Goal: Task Accomplishment & Management: Complete application form

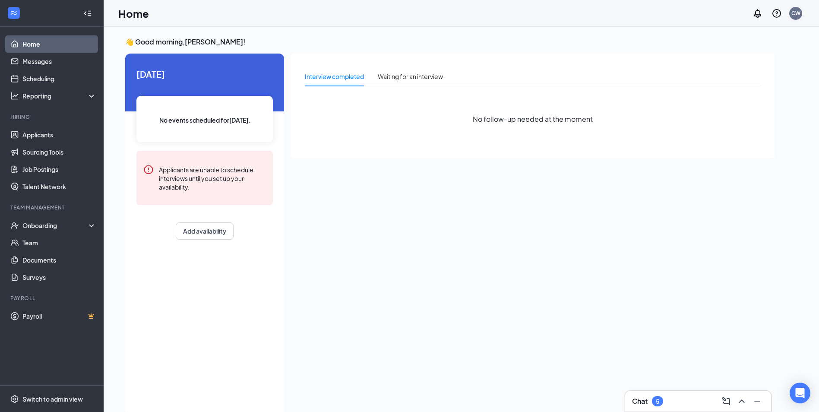
click at [801, 15] on div "CW" at bounding box center [795, 13] width 13 height 13
click at [791, 10] on div "CW" at bounding box center [795, 12] width 9 height 7
click at [715, 132] on div "Log out" at bounding box center [752, 132] width 93 height 9
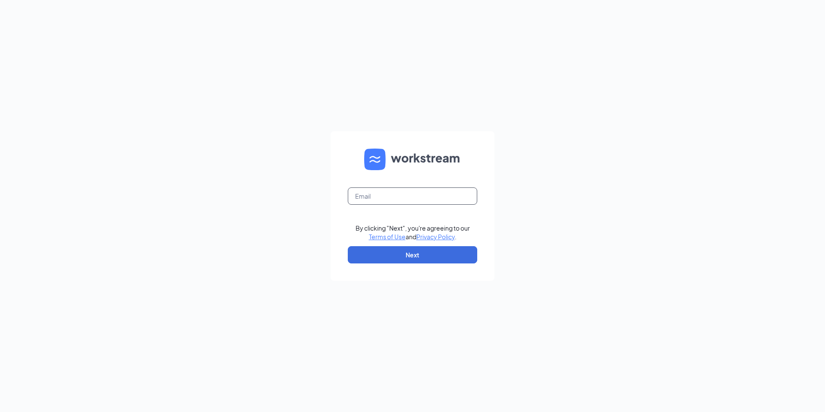
click at [382, 188] on input "text" at bounding box center [412, 195] width 129 height 17
type input "justin@tmfoodsllc.com"
click at [360, 257] on button "Next" at bounding box center [412, 254] width 129 height 17
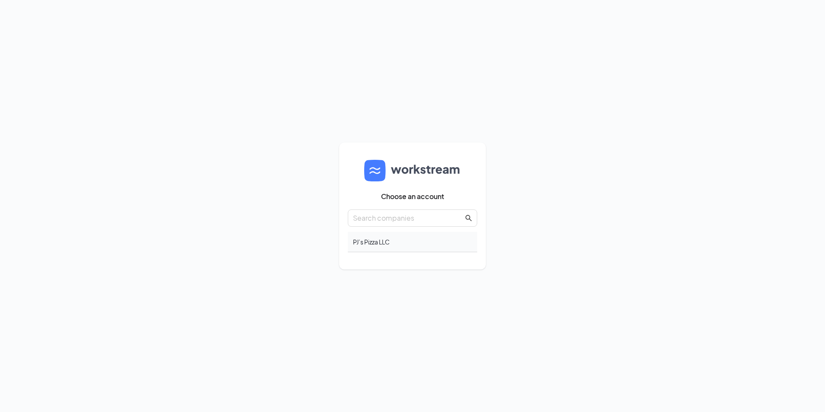
click at [364, 244] on div "PJ’s Pizza LLC" at bounding box center [412, 242] width 129 height 20
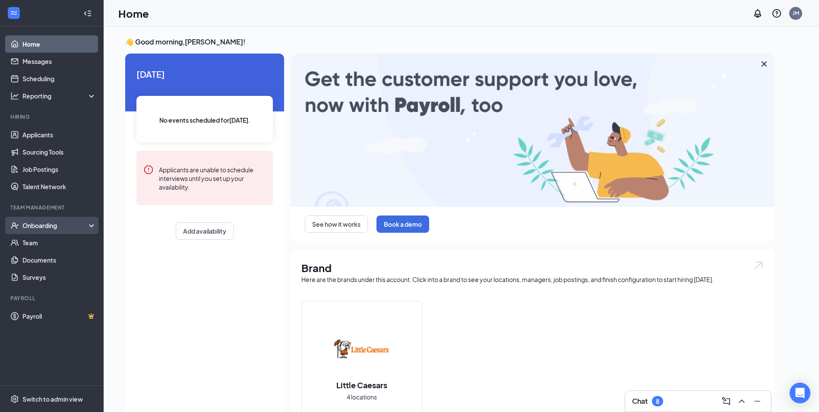
click at [92, 226] on icon at bounding box center [93, 226] width 7 height 0
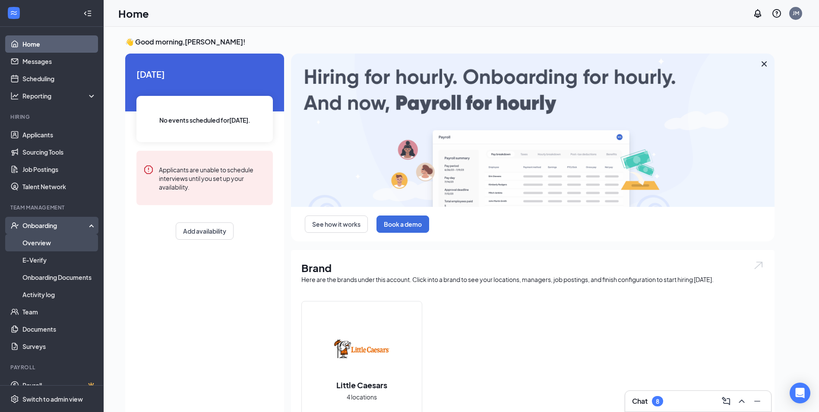
click at [33, 244] on link "Overview" at bounding box center [59, 242] width 74 height 17
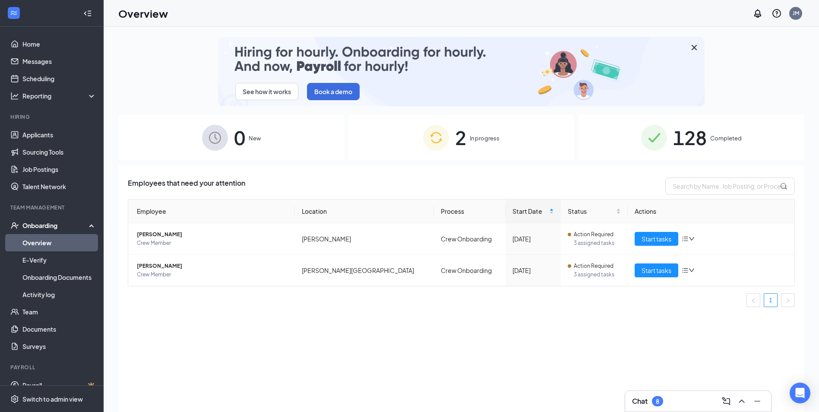
click at [470, 140] on span "In progress" at bounding box center [485, 138] width 30 height 9
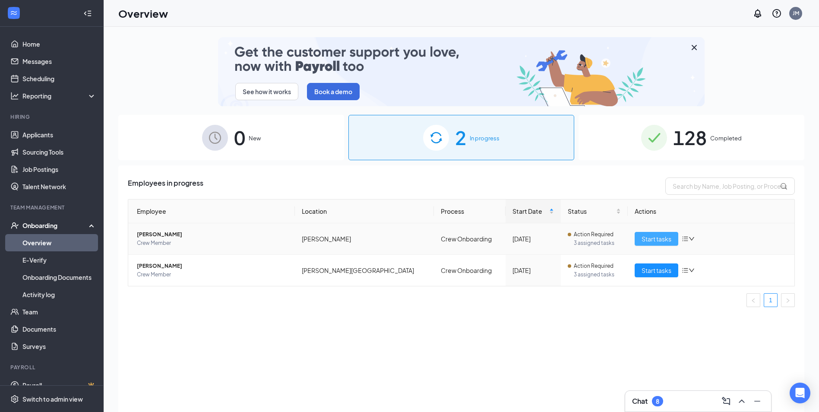
click at [650, 241] on span "Start tasks" at bounding box center [656, 238] width 30 height 9
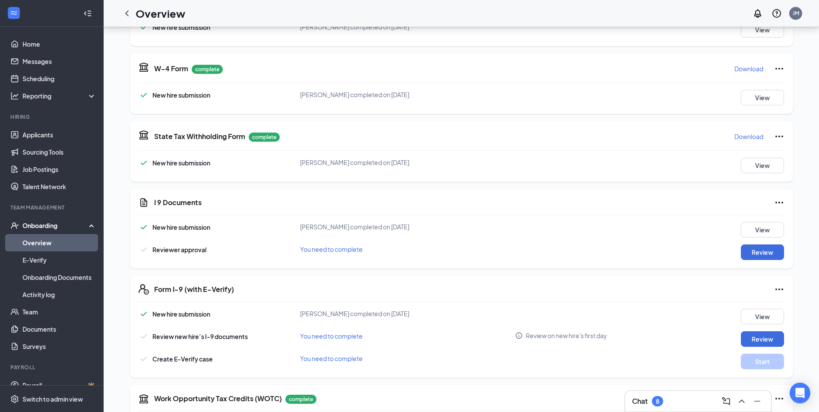
scroll to position [173, 0]
click at [760, 245] on button "Review" at bounding box center [762, 251] width 43 height 16
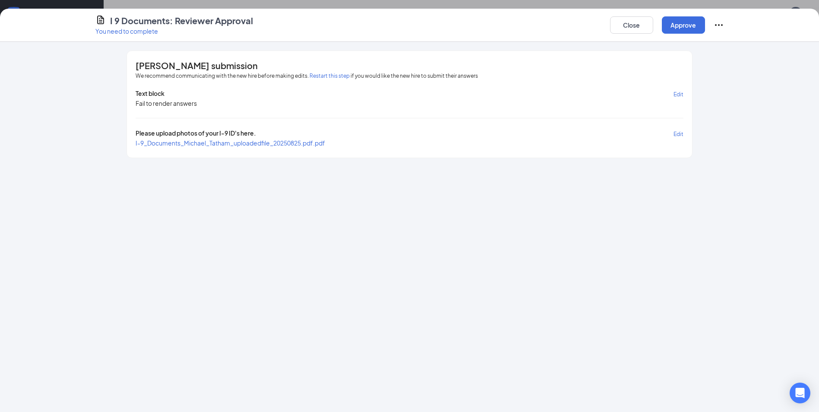
click at [179, 141] on span "I-9_Documents_Michael_Tatham_uploadedfile_20250825.pdf.pdf" at bounding box center [230, 143] width 189 height 8
click at [690, 19] on button "Approve" at bounding box center [683, 24] width 43 height 17
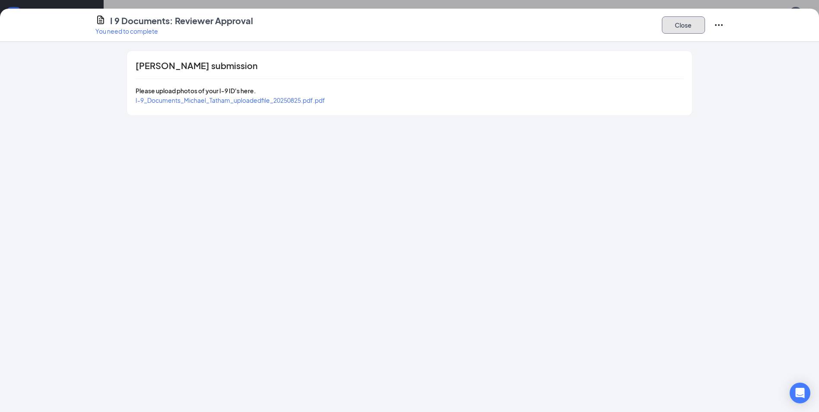
click at [673, 22] on button "Close" at bounding box center [683, 24] width 43 height 17
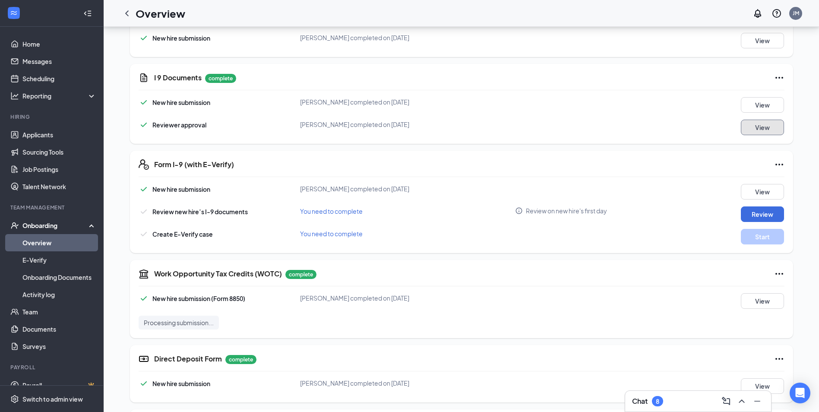
scroll to position [305, 0]
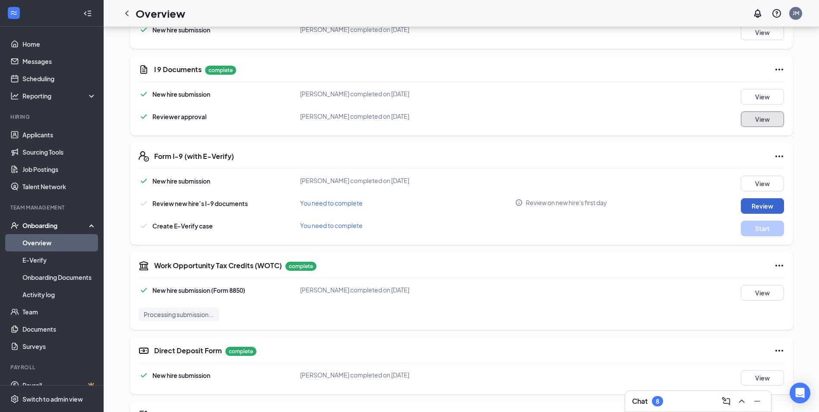
click at [755, 198] on button "Review" at bounding box center [762, 206] width 43 height 16
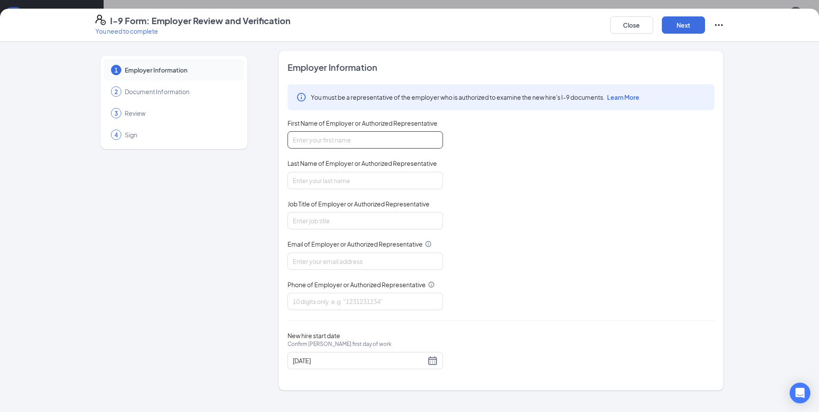
click at [339, 142] on input "First Name of Employer or Authorized Representative" at bounding box center [364, 139] width 155 height 17
click at [349, 141] on input "[PERSON_NAME]" at bounding box center [364, 139] width 155 height 17
type input "j"
type input "[PERSON_NAME]"
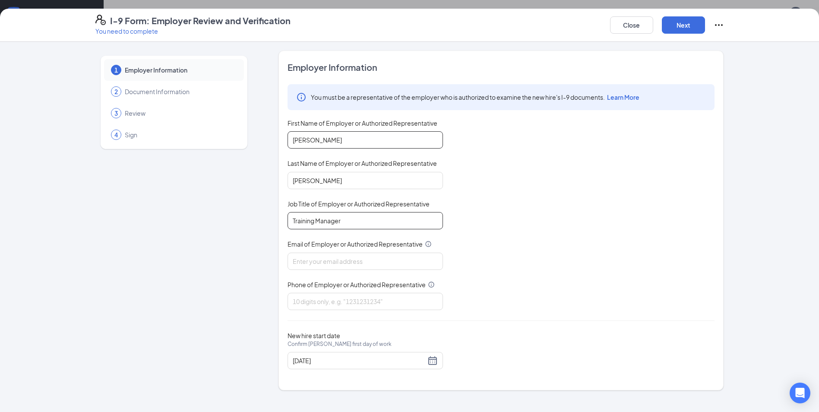
type input "Training Manager"
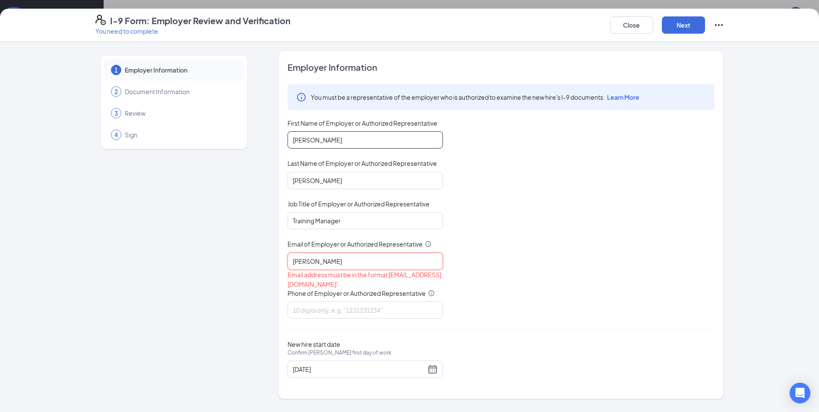
type input "[PERSON_NAME][EMAIL_ADDRESS][DOMAIN_NAME]"
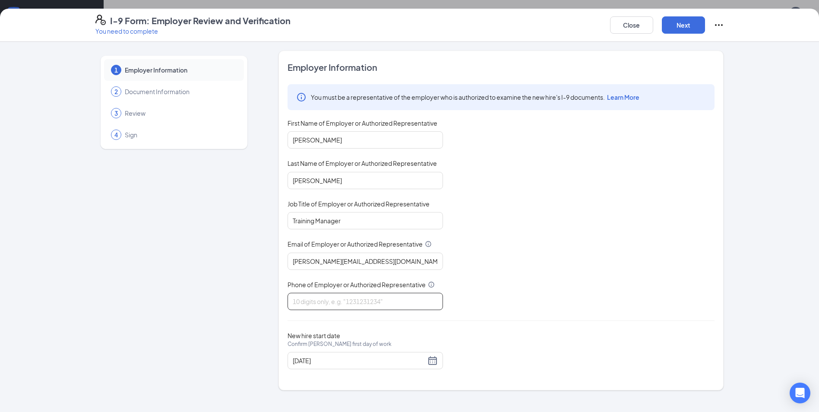
click at [300, 297] on input "Phone of Employer or Authorized Representative" at bounding box center [364, 301] width 155 height 17
type input "4809425279"
click at [436, 363] on div "[DATE]" at bounding box center [365, 360] width 145 height 10
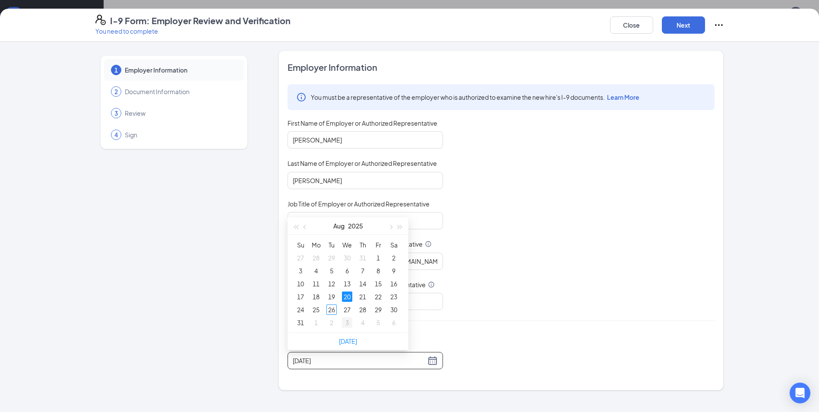
click at [347, 316] on td "3" at bounding box center [347, 322] width 16 height 13
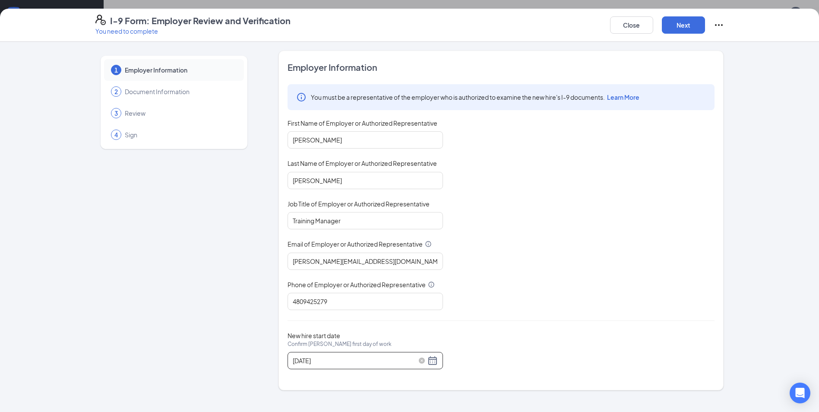
click at [433, 363] on div "[DATE]" at bounding box center [365, 360] width 145 height 10
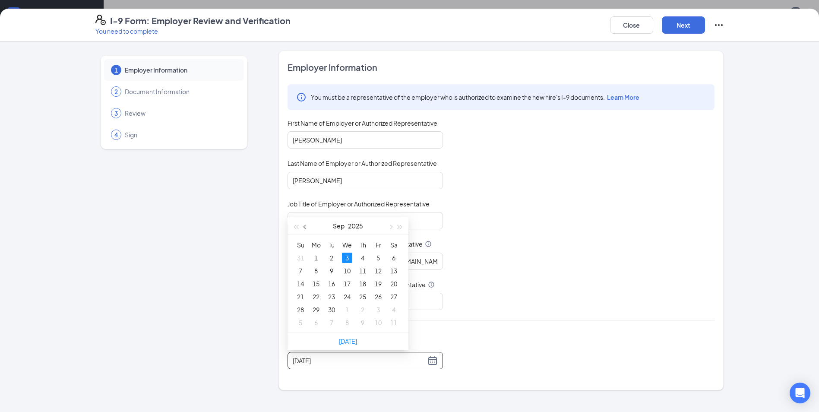
click at [305, 228] on span "button" at bounding box center [305, 227] width 4 height 4
click at [349, 311] on div "27" at bounding box center [347, 309] width 10 height 10
type input "[DATE]"
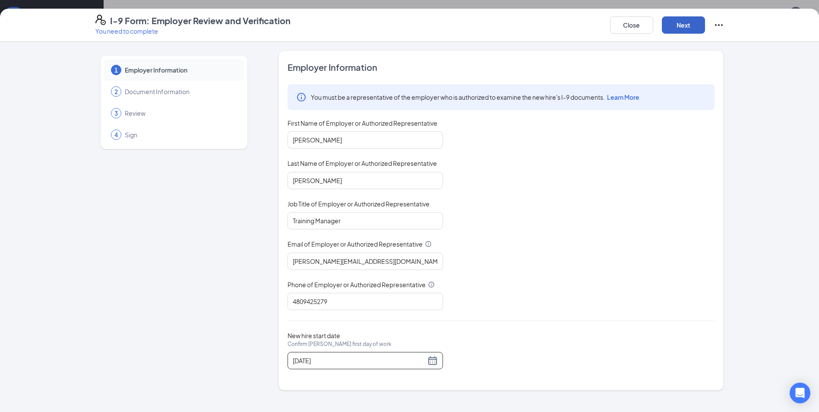
click at [681, 24] on button "Next" at bounding box center [683, 24] width 43 height 17
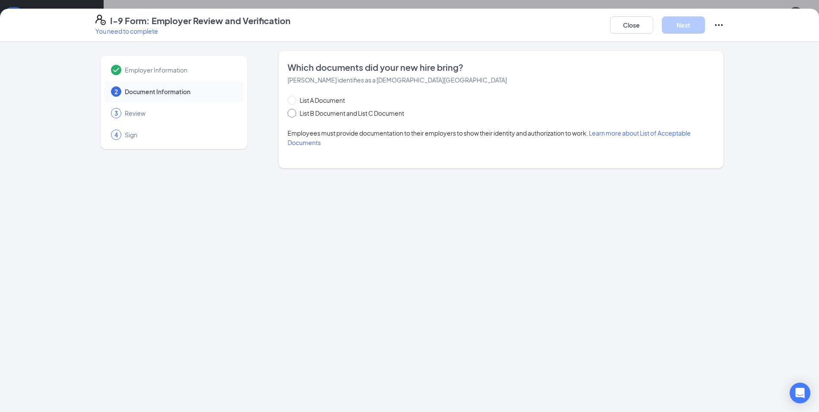
click at [292, 111] on input "List B Document and List C Document" at bounding box center [290, 112] width 6 height 6
radio input "true"
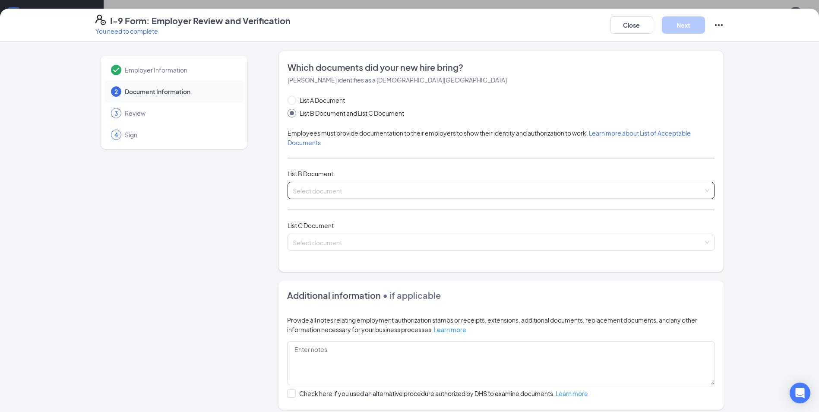
click at [306, 189] on input "search" at bounding box center [498, 188] width 410 height 13
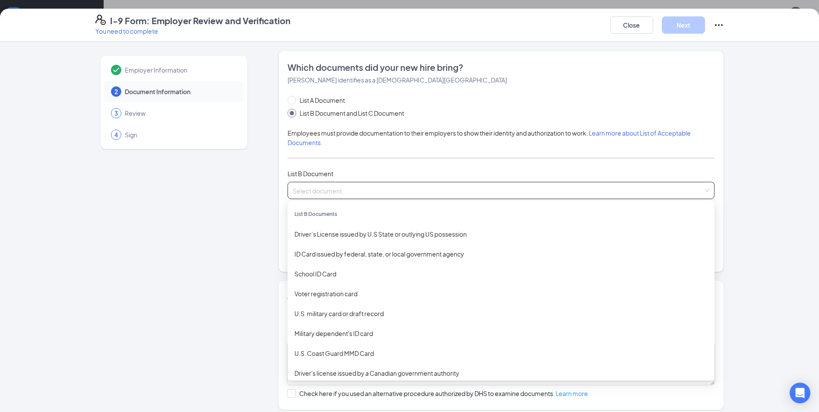
click at [305, 253] on div "ID Card issued by federal, state, or local government agency" at bounding box center [500, 253] width 413 height 9
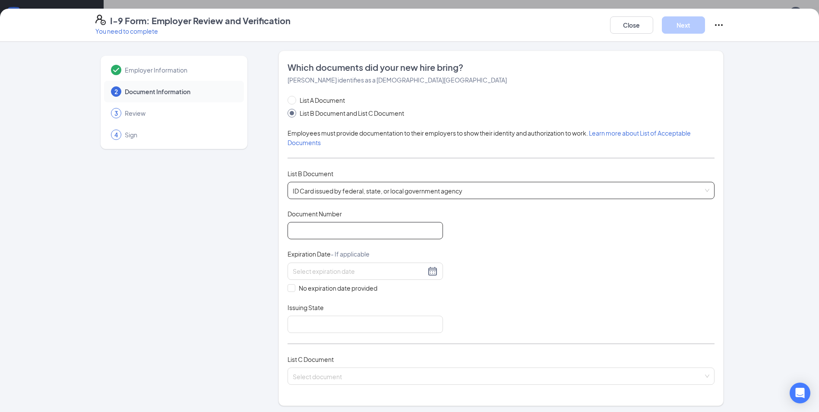
click at [307, 232] on input "Document Number" at bounding box center [364, 230] width 155 height 17
type input "0"
type input "089936326"
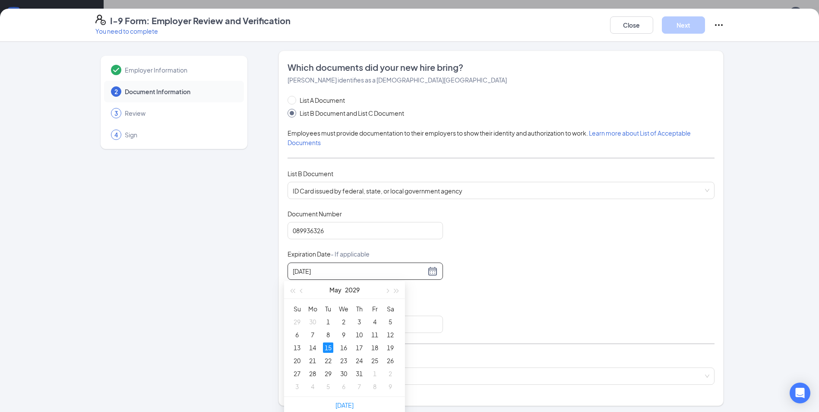
click at [330, 346] on div "15" at bounding box center [328, 347] width 10 height 10
type input "[DATE]"
click at [306, 327] on input "Issuing State" at bounding box center [364, 323] width 155 height 17
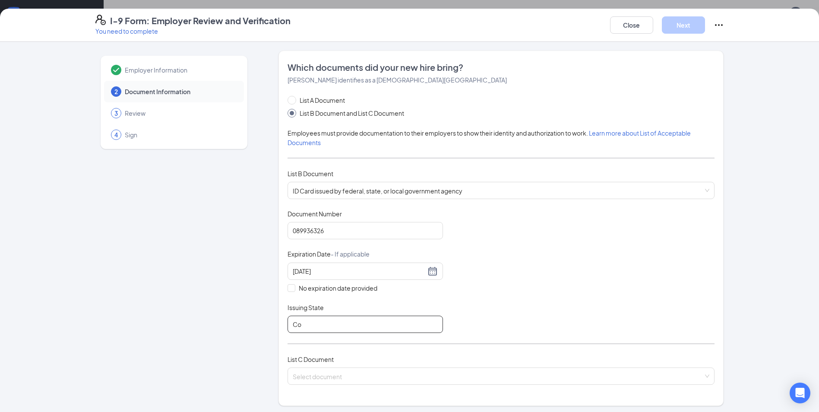
type input "C"
type input "[US_STATE]"
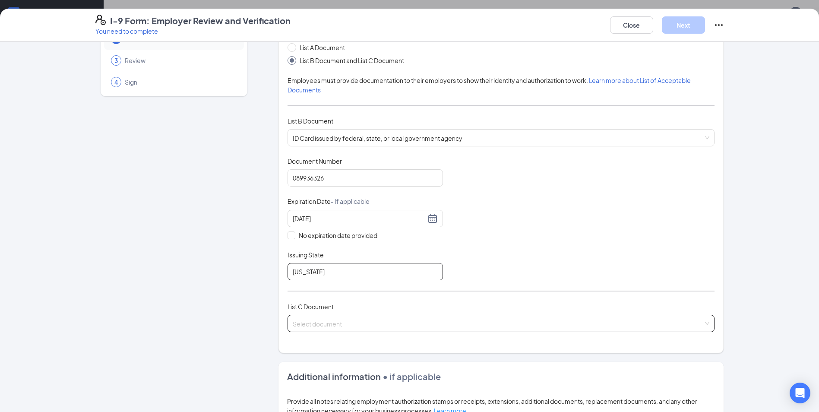
scroll to position [63, 0]
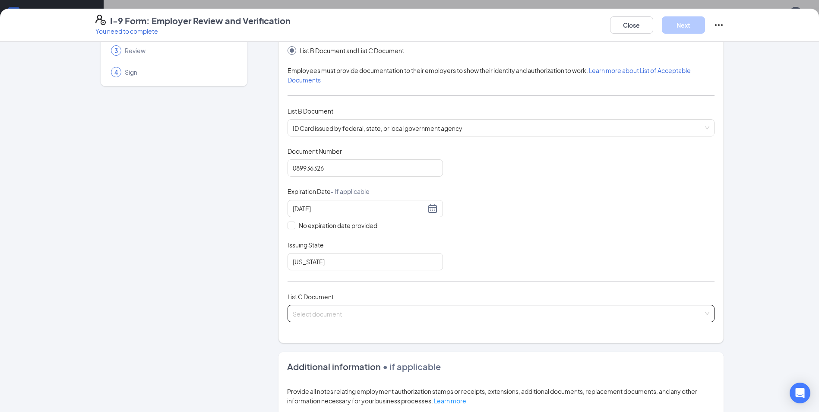
click at [306, 313] on input "search" at bounding box center [498, 311] width 410 height 13
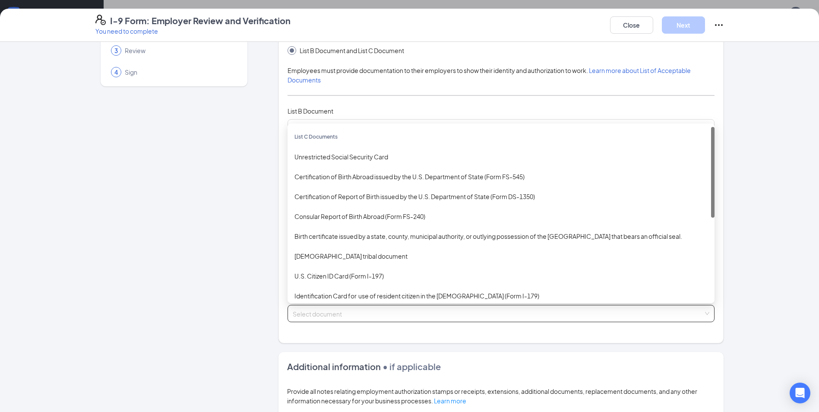
click at [304, 198] on div "Certification of Report of Birth issued by the U.S. Department of State (Form D…" at bounding box center [500, 196] width 413 height 9
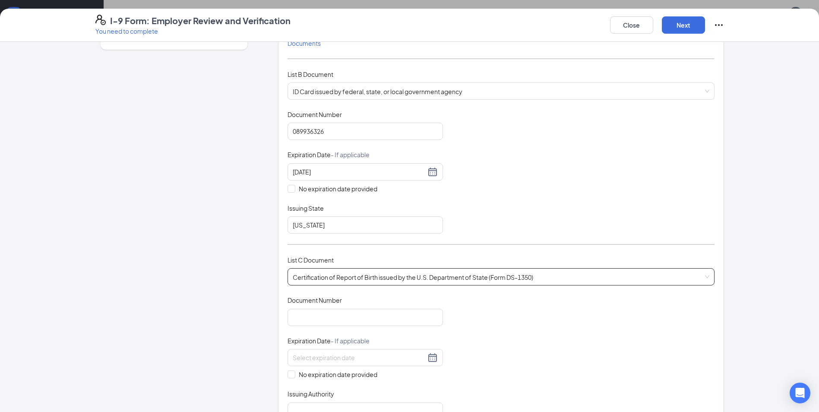
scroll to position [118, 0]
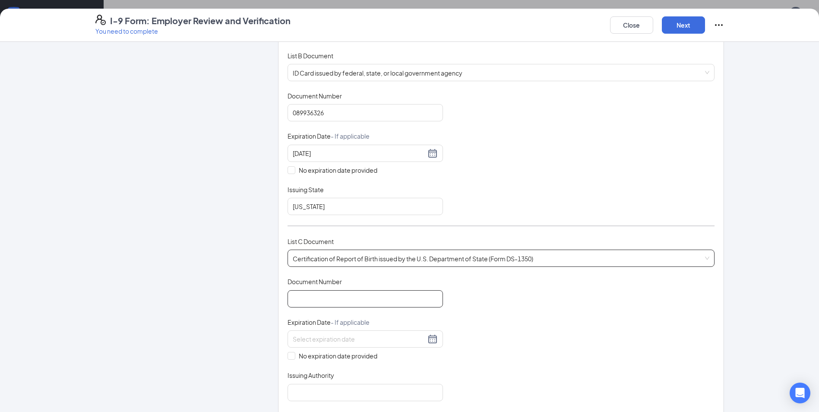
click at [309, 299] on input "Document Number" at bounding box center [364, 298] width 155 height 17
type input "1493047521"
click at [287, 356] on input "No expiration date provided" at bounding box center [290, 355] width 6 height 6
checkbox input "true"
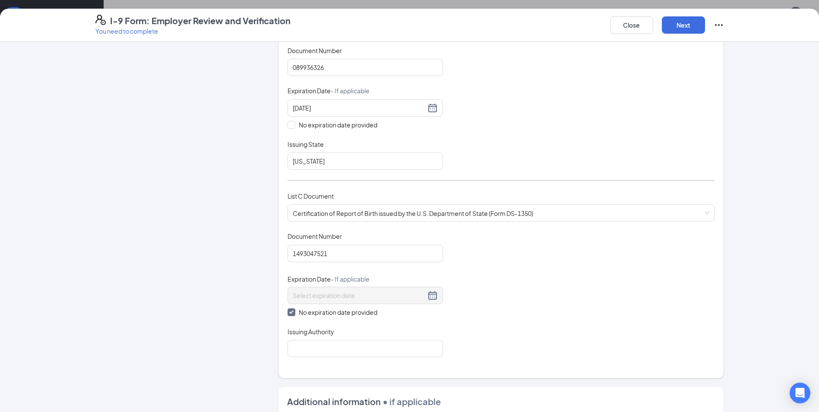
scroll to position [174, 0]
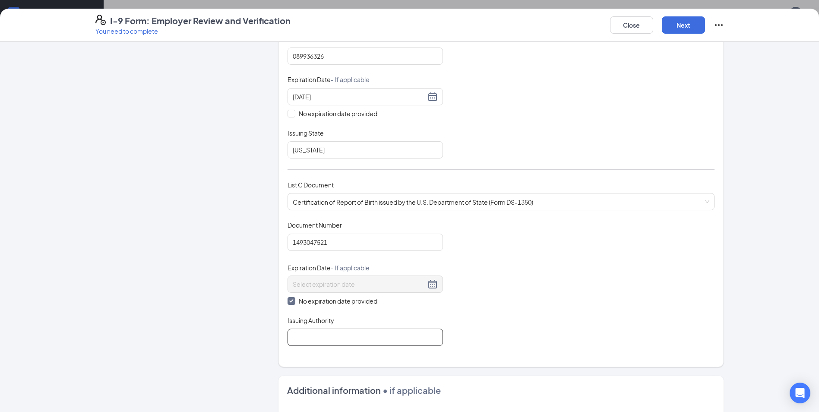
click at [303, 336] on input "Issuing Authority" at bounding box center [364, 336] width 155 height 17
type input "State Dep"
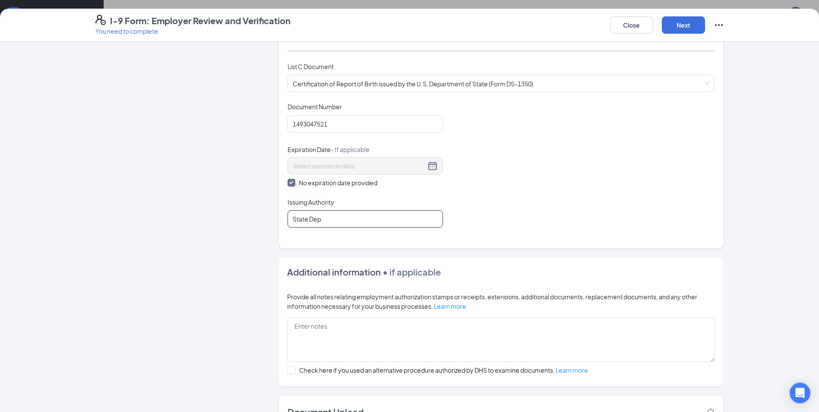
scroll to position [358, 0]
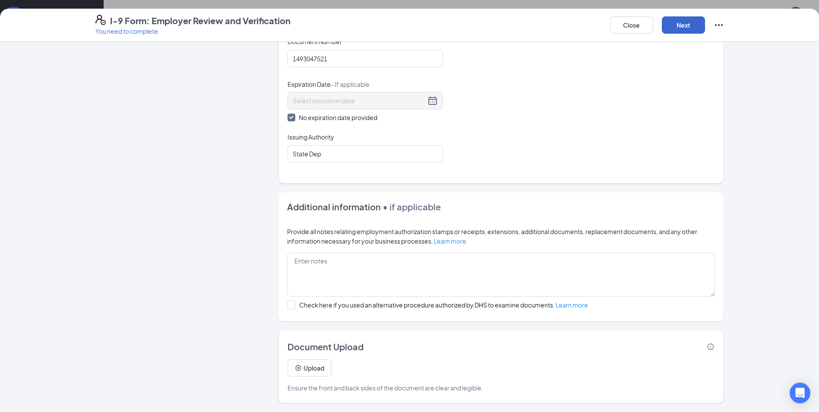
click at [693, 21] on button "Next" at bounding box center [683, 24] width 43 height 17
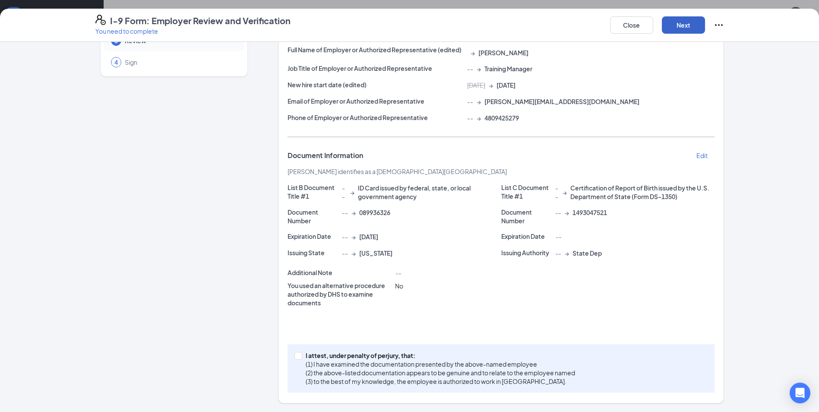
scroll to position [73, 0]
click at [294, 353] on input "I attest, under penalty of [PERSON_NAME], that: (1) I have examined the documen…" at bounding box center [297, 355] width 6 height 6
checkbox input "true"
click at [678, 23] on button "Next" at bounding box center [683, 24] width 43 height 17
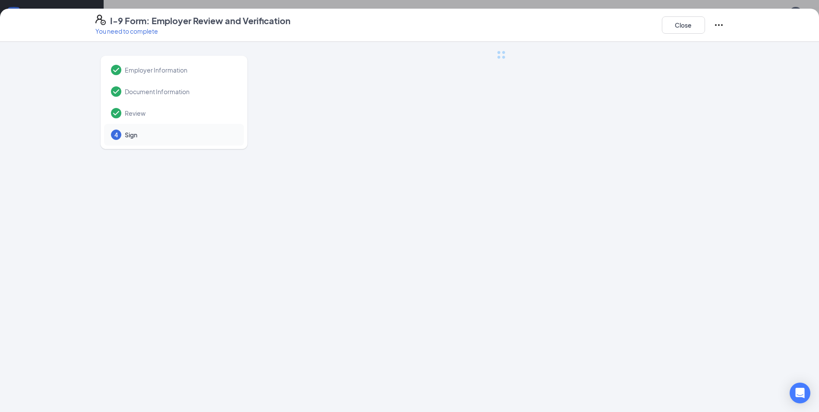
scroll to position [0, 0]
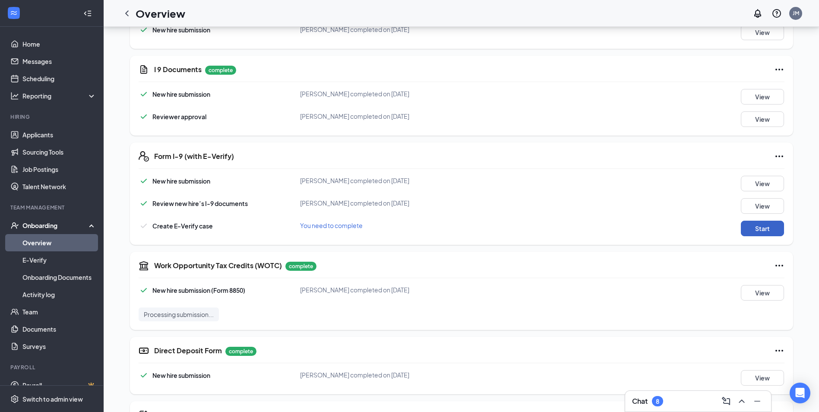
click at [756, 227] on button "Start" at bounding box center [762, 229] width 43 height 16
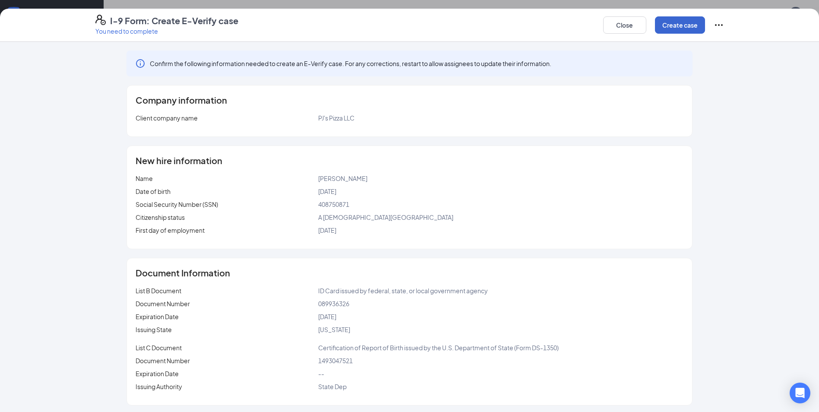
click at [680, 20] on button "Create case" at bounding box center [680, 24] width 50 height 17
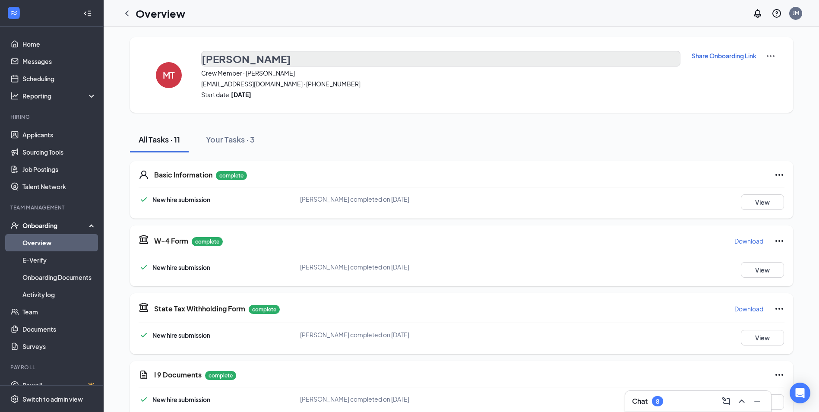
click at [217, 58] on h3 "[PERSON_NAME]" at bounding box center [246, 58] width 89 height 15
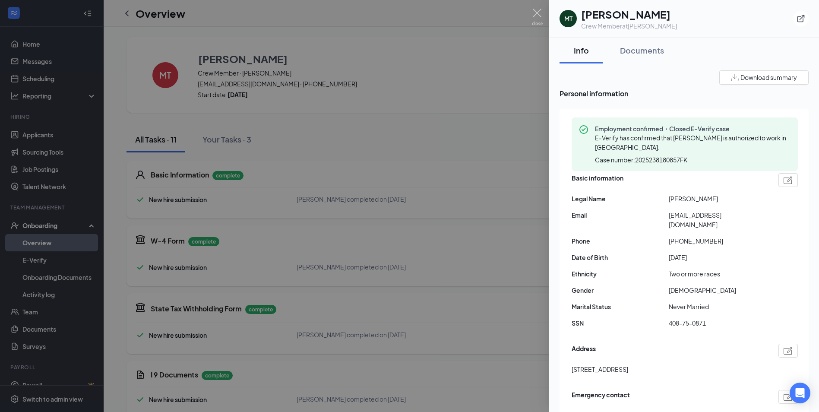
copy span "[STREET_ADDRESS]"
copy span "[EMAIL_ADDRESS][DOMAIN_NAME]"
